Goal: Entertainment & Leisure: Consume media (video, audio)

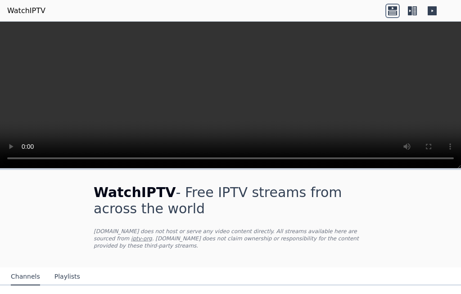
scroll to position [119, 0]
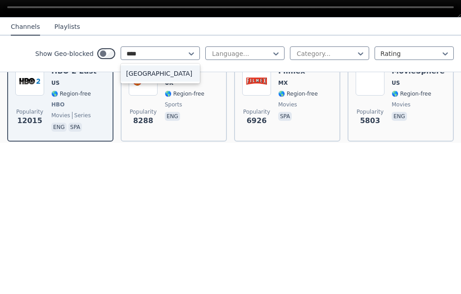
click at [156, 216] on div "[GEOGRAPHIC_DATA]" at bounding box center [160, 224] width 79 height 16
type input "****"
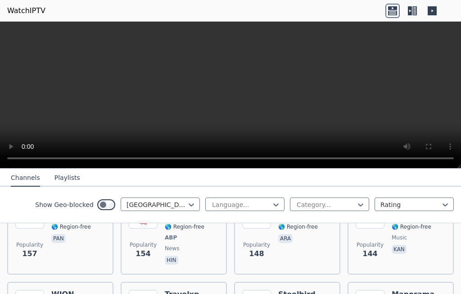
scroll to position [592, 0]
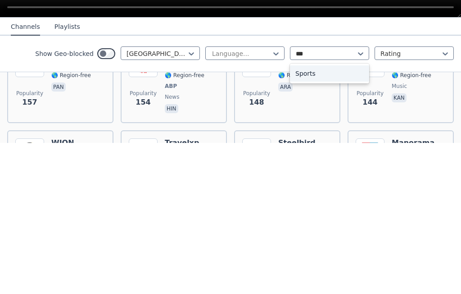
click at [321, 216] on div "Sports" at bounding box center [329, 224] width 79 height 16
type input "***"
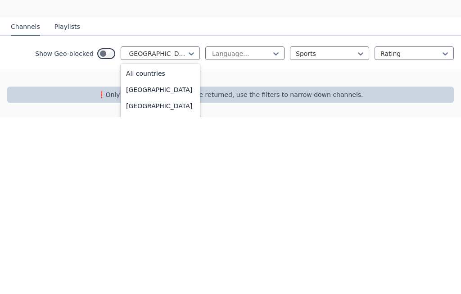
click at [134, 220] on div "Show Geo-blocked India selected, 87 of 206. 206 results available. Use Up and D…" at bounding box center [230, 230] width 461 height 36
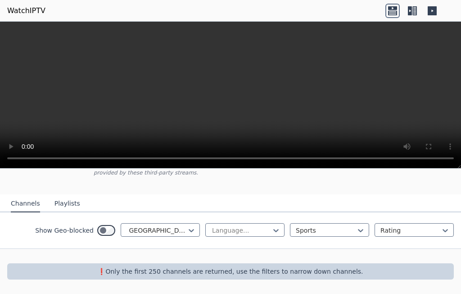
click at [146, 222] on div "Show Geo-blocked India Language... Sports Rating" at bounding box center [230, 230] width 461 height 36
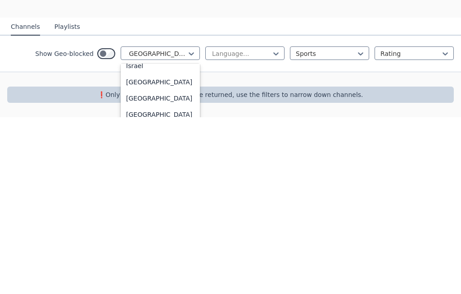
type input "*"
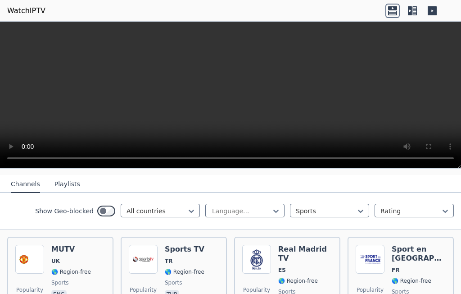
scroll to position [94, 0]
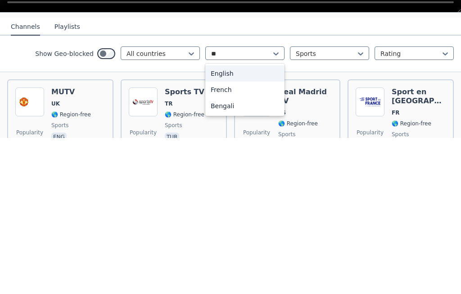
click at [226, 221] on div "English" at bounding box center [244, 229] width 79 height 16
type input "**"
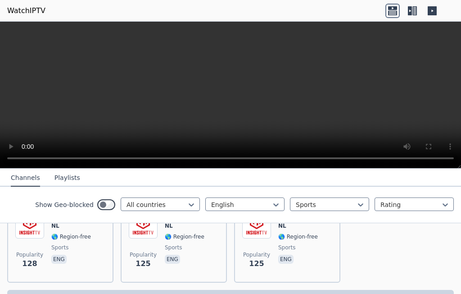
scroll to position [1130, 0]
click at [59, 172] on button "Playlists" at bounding box center [67, 177] width 26 height 17
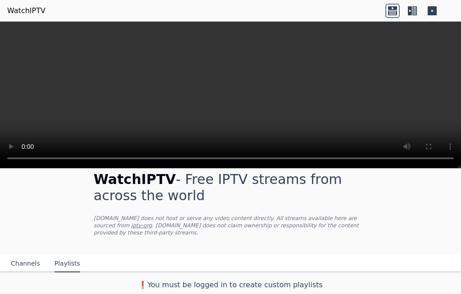
scroll to position [13, 0]
click at [23, 267] on button "Channels" at bounding box center [25, 263] width 29 height 17
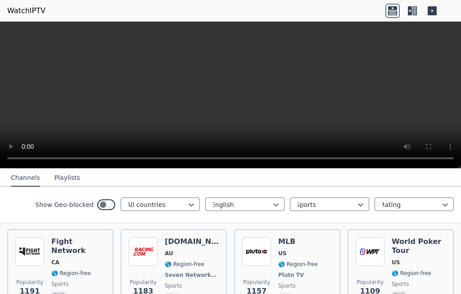
scroll to position [286, 0]
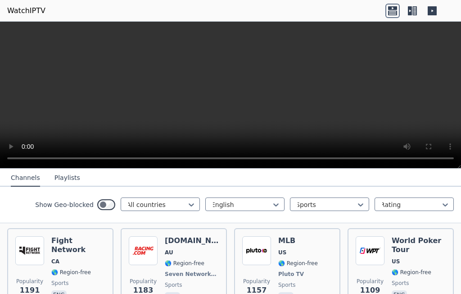
click at [414, 247] on div "World Poker Tour US 🌎 Region-free sports eng" at bounding box center [419, 269] width 54 height 67
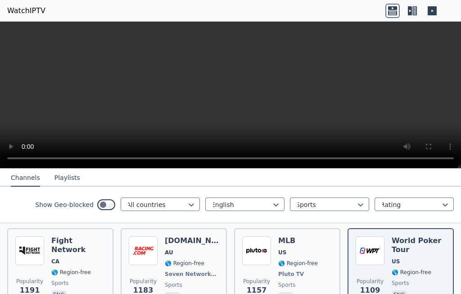
click at [336, 79] on video at bounding box center [230, 95] width 461 height 147
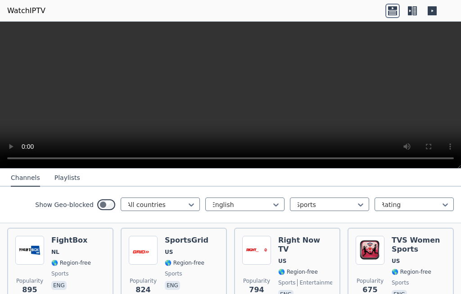
scroll to position [376, 0]
click at [376, 245] on img at bounding box center [370, 250] width 29 height 29
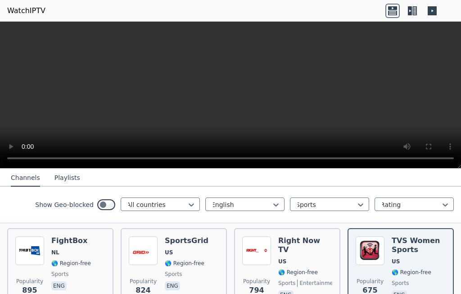
click at [230, 88] on video at bounding box center [230, 95] width 461 height 147
click at [228, 88] on video at bounding box center [230, 95] width 461 height 147
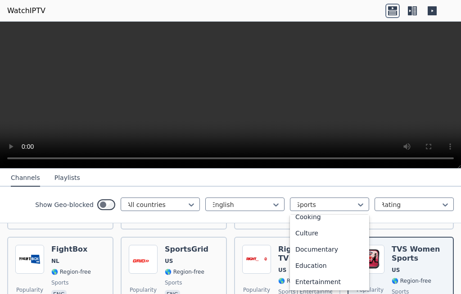
scroll to position [127, 0]
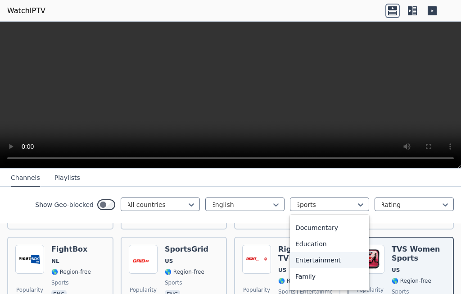
click at [320, 268] on div "Entertainment" at bounding box center [329, 260] width 79 height 16
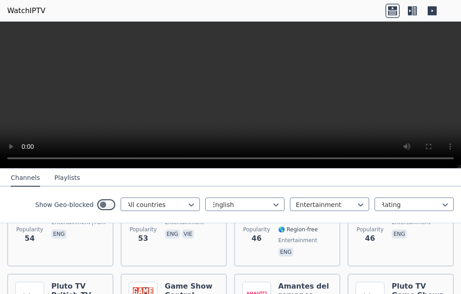
scroll to position [1003, 0]
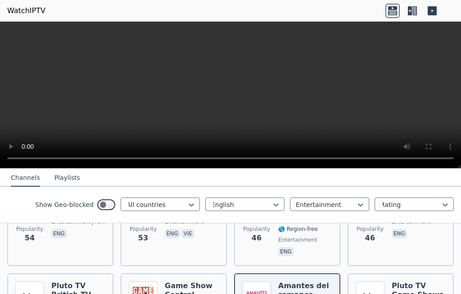
click at [227, 94] on video at bounding box center [230, 95] width 461 height 147
click at [232, 88] on video at bounding box center [230, 95] width 461 height 147
click at [227, 90] on video at bounding box center [230, 95] width 461 height 147
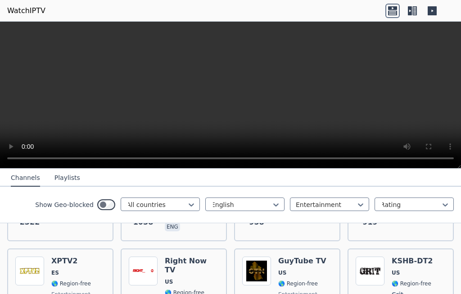
scroll to position [173, 0]
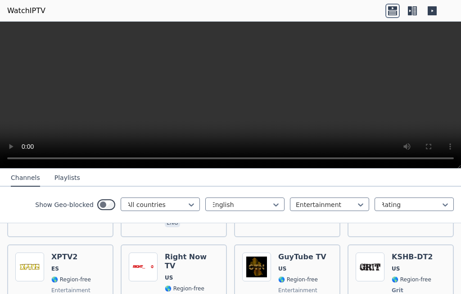
click at [307, 267] on span "US" at bounding box center [302, 268] width 48 height 7
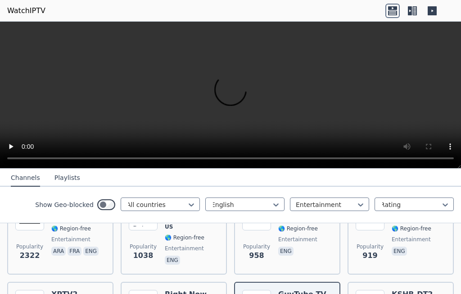
scroll to position [112, 0]
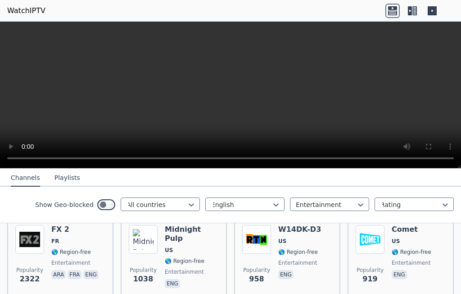
click at [194, 279] on span "eng" at bounding box center [192, 284] width 54 height 11
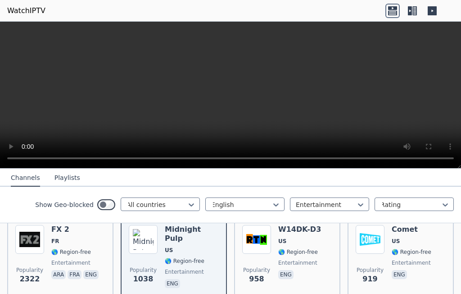
click at [92, 250] on span "🌎 Region-free" at bounding box center [75, 251] width 49 height 7
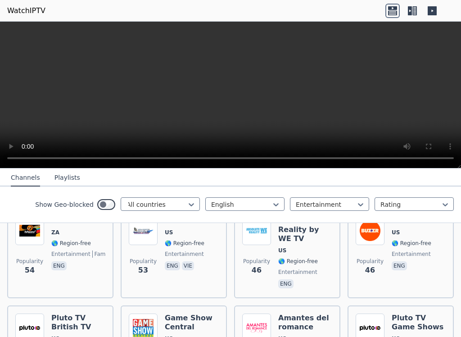
scroll to position [973, 0]
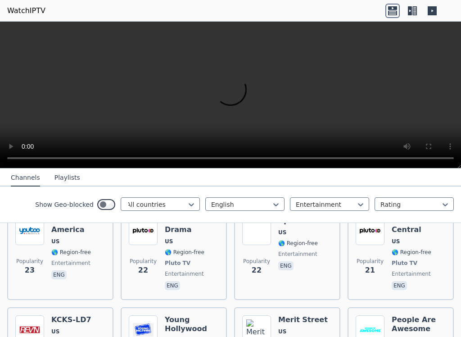
scroll to position [1879, 0]
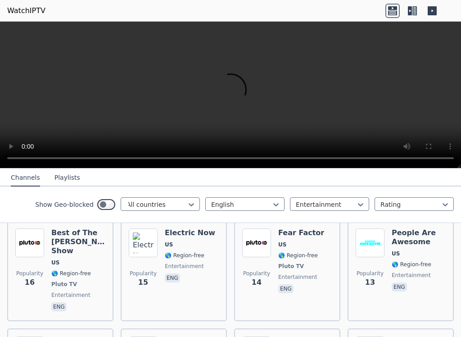
scroll to position [2155, 0]
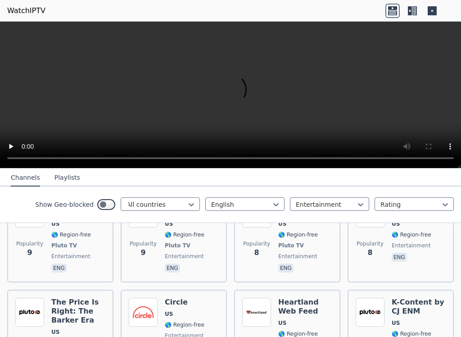
scroll to position [2500, 0]
click at [410, 293] on span "US" at bounding box center [419, 322] width 54 height 7
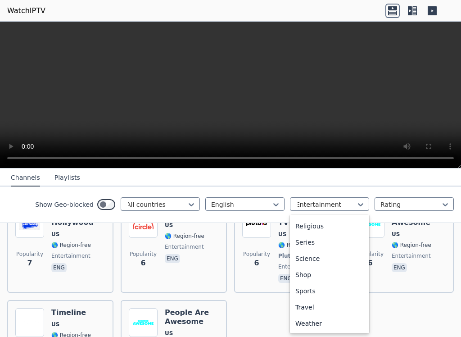
scroll to position [347, 0]
click at [317, 293] on div "Sports" at bounding box center [329, 291] width 79 height 16
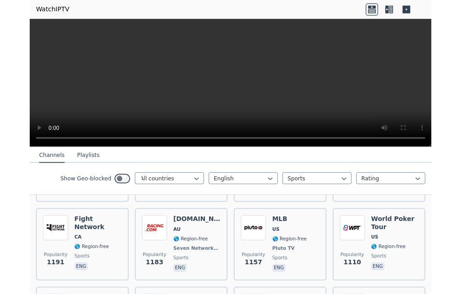
scroll to position [272, 0]
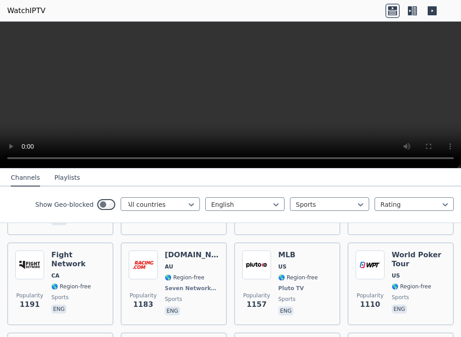
click at [408, 270] on div "World Poker Tour US 🌎 Region-free sports eng" at bounding box center [419, 283] width 54 height 67
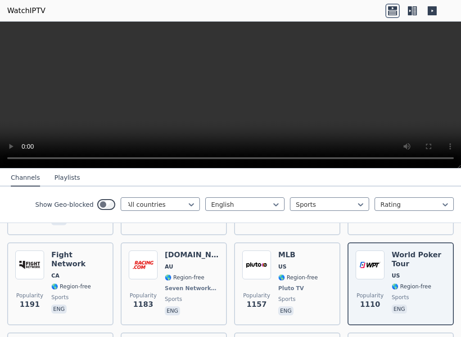
click at [450, 155] on video at bounding box center [230, 95] width 461 height 147
click at [7, 25] on video at bounding box center [230, 95] width 461 height 147
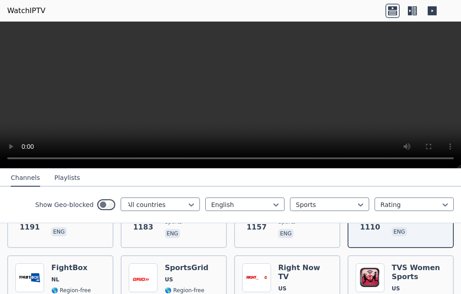
scroll to position [357, 0]
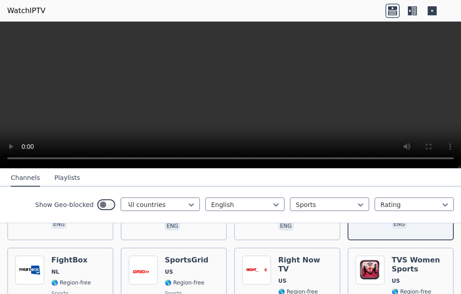
click at [405, 277] on span "US" at bounding box center [419, 280] width 54 height 7
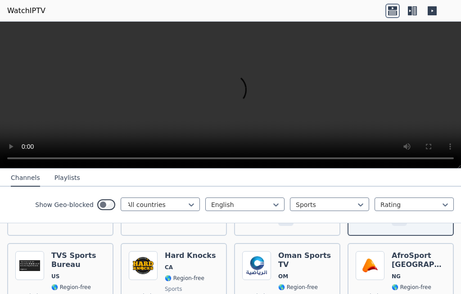
scroll to position [454, 0]
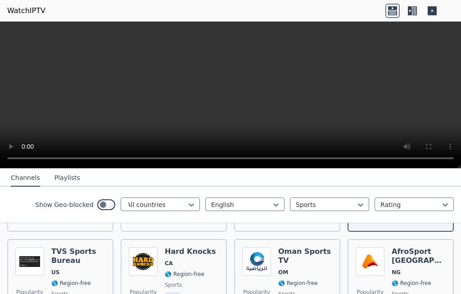
click at [306, 268] on span "OM" at bounding box center [305, 271] width 54 height 7
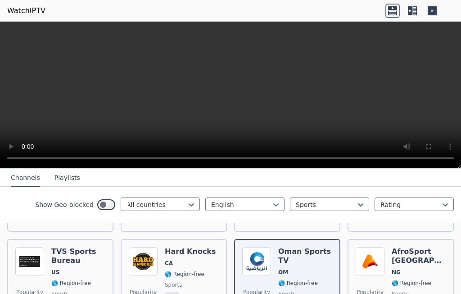
click at [70, 267] on div "TVS Sports Bureau US 🌎 Region-free sports eng" at bounding box center [78, 279] width 54 height 65
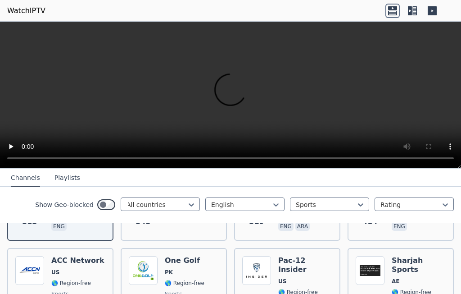
scroll to position [542, 0]
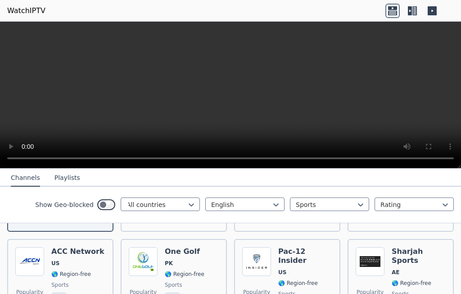
click at [302, 290] on span "sports" at bounding box center [305, 293] width 54 height 7
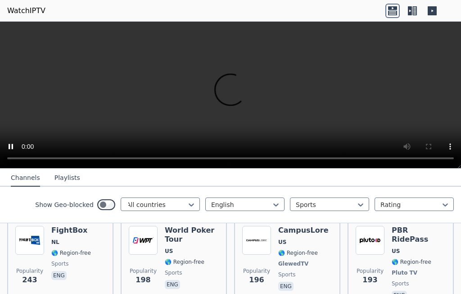
scroll to position [822, 0]
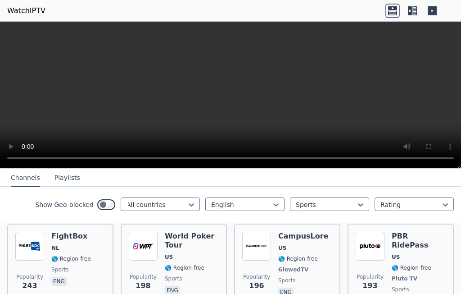
click at [304, 265] on div "CampusLore [GEOGRAPHIC_DATA] 🌎 Region-free GlewedTV sports eng" at bounding box center [303, 269] width 50 height 76
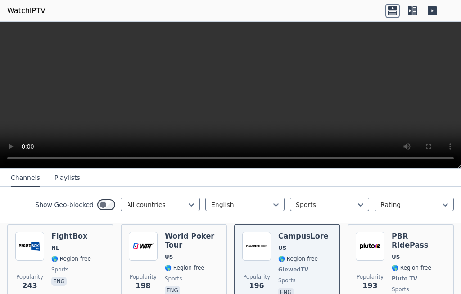
click at [194, 264] on span "🌎 Region-free" at bounding box center [185, 267] width 40 height 7
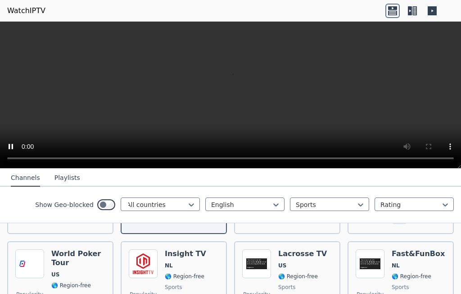
scroll to position [905, 0]
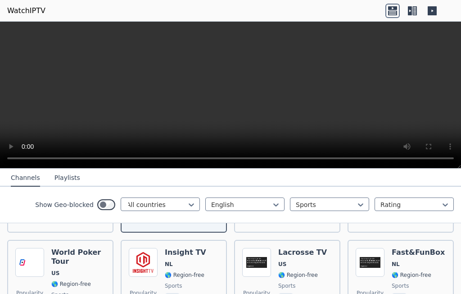
click at [79, 291] on span "sports" at bounding box center [78, 294] width 54 height 7
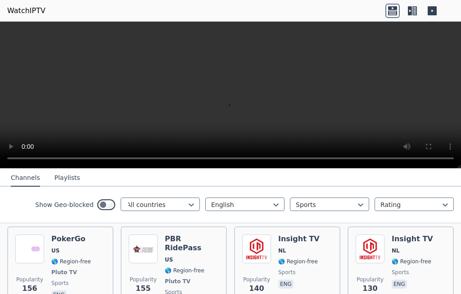
scroll to position [1007, 0]
click at [87, 290] on span "eng" at bounding box center [71, 295] width 40 height 11
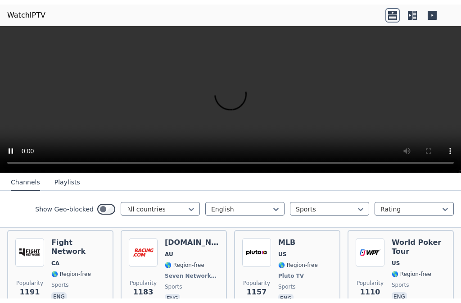
scroll to position [290, 0]
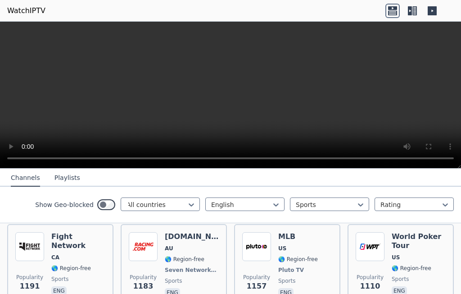
click at [417, 254] on span "US" at bounding box center [419, 257] width 54 height 7
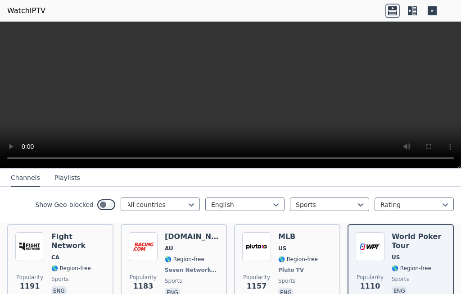
click at [11, 32] on video at bounding box center [230, 95] width 461 height 147
